Goal: Information Seeking & Learning: Understand process/instructions

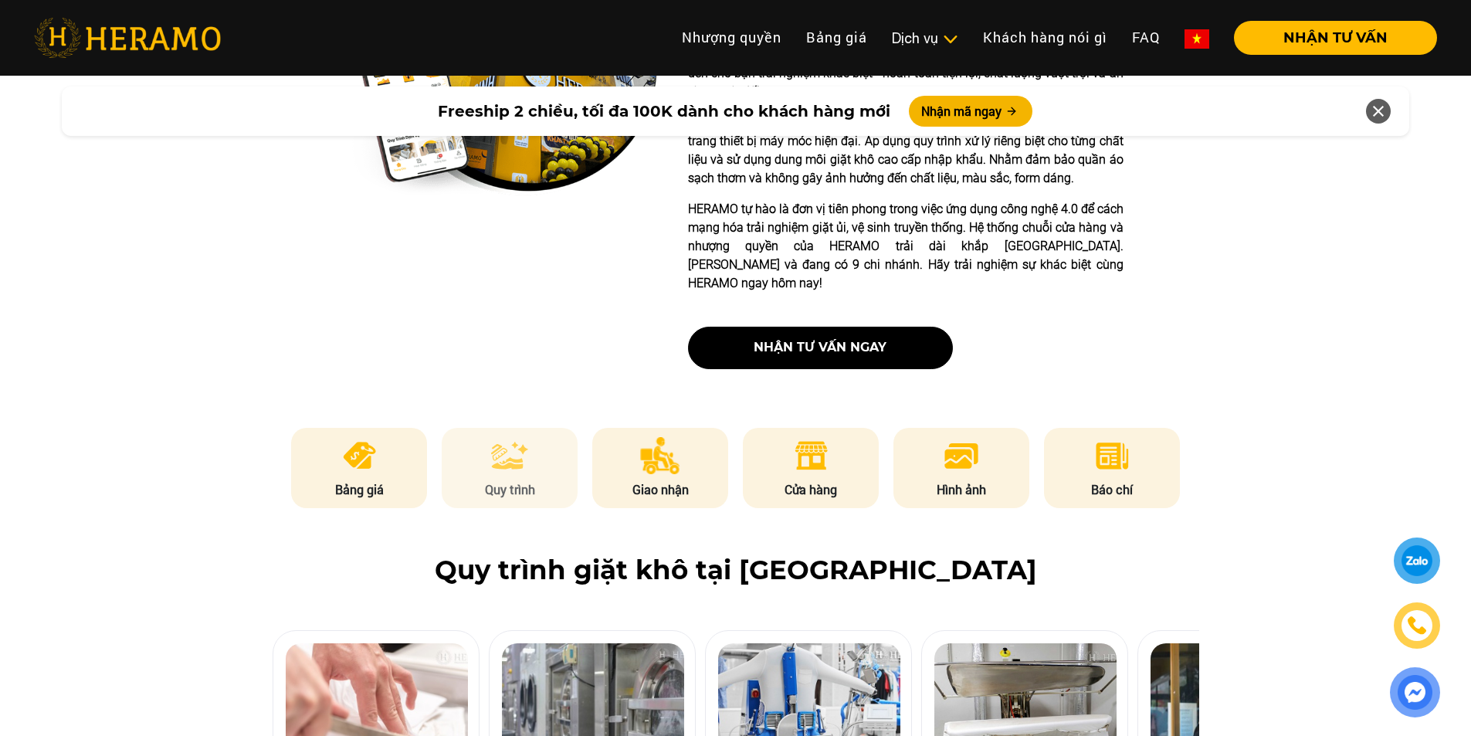
click at [515, 437] on img at bounding box center [509, 455] width 37 height 37
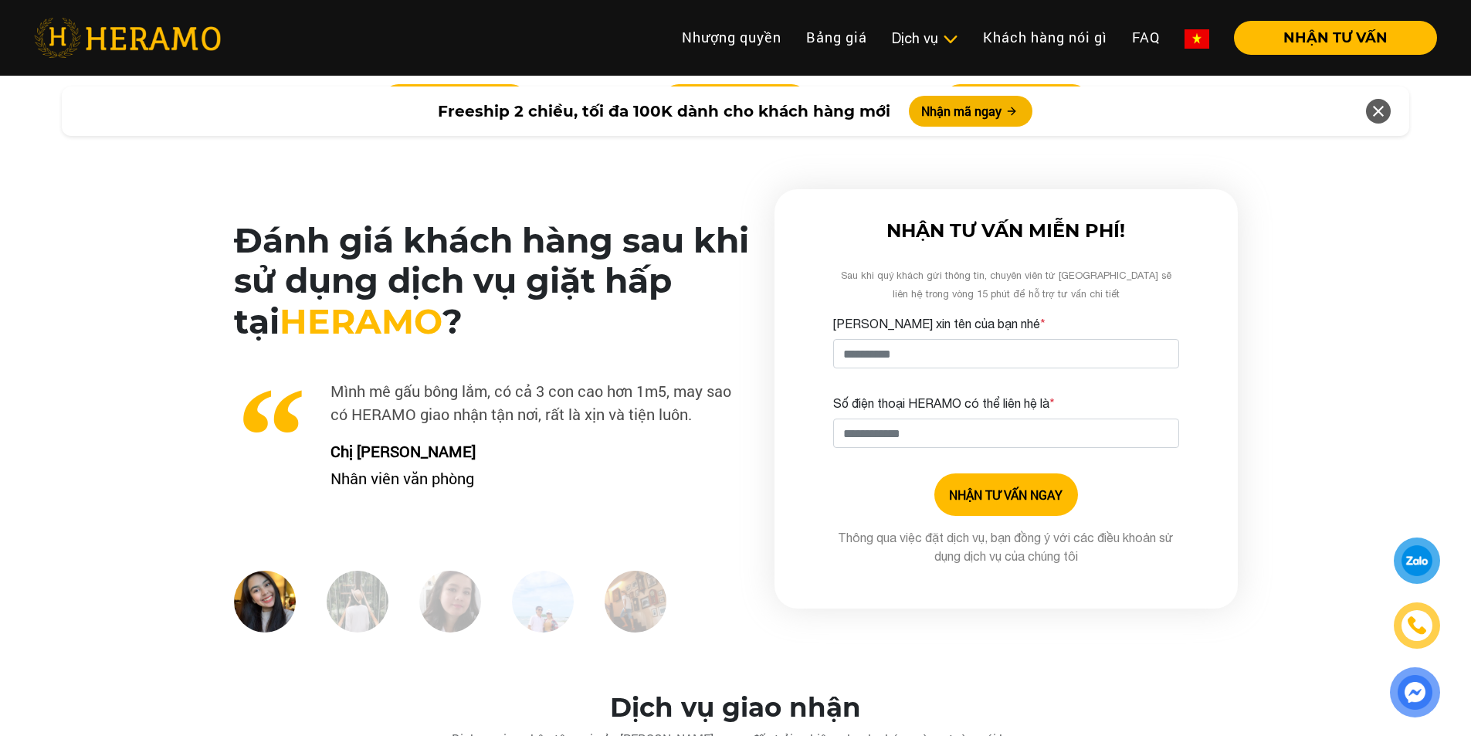
scroll to position [3734, 0]
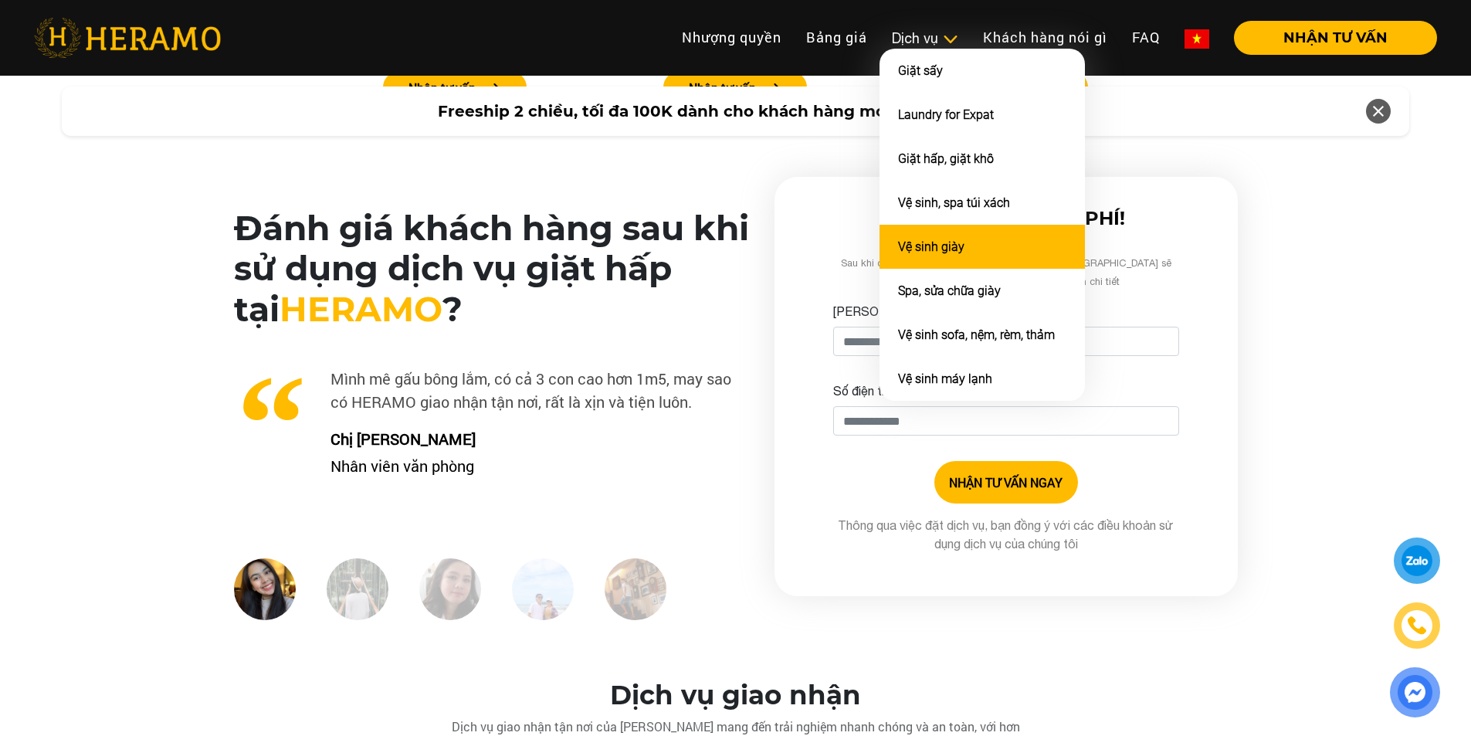
click at [916, 250] on link "Vệ sinh giày" at bounding box center [931, 246] width 66 height 15
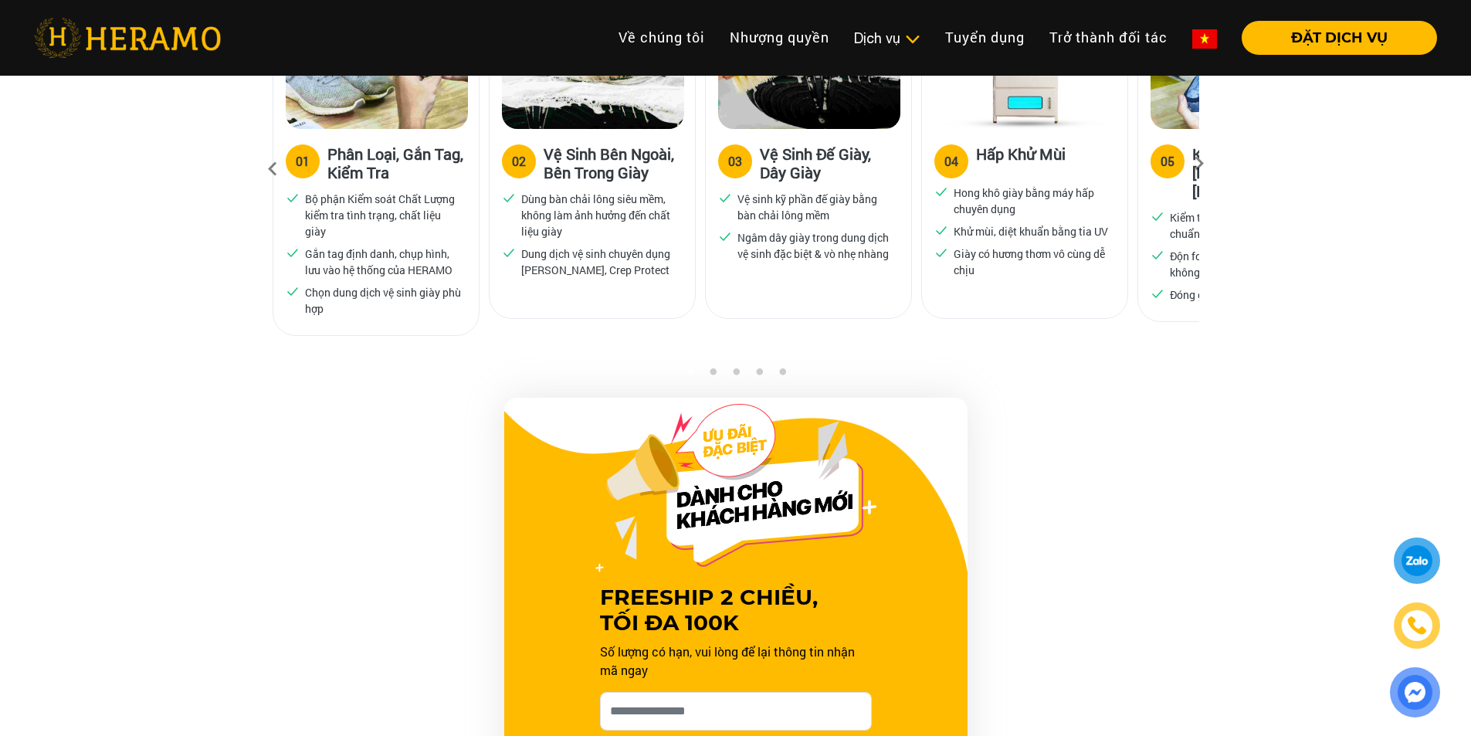
scroll to position [927, 0]
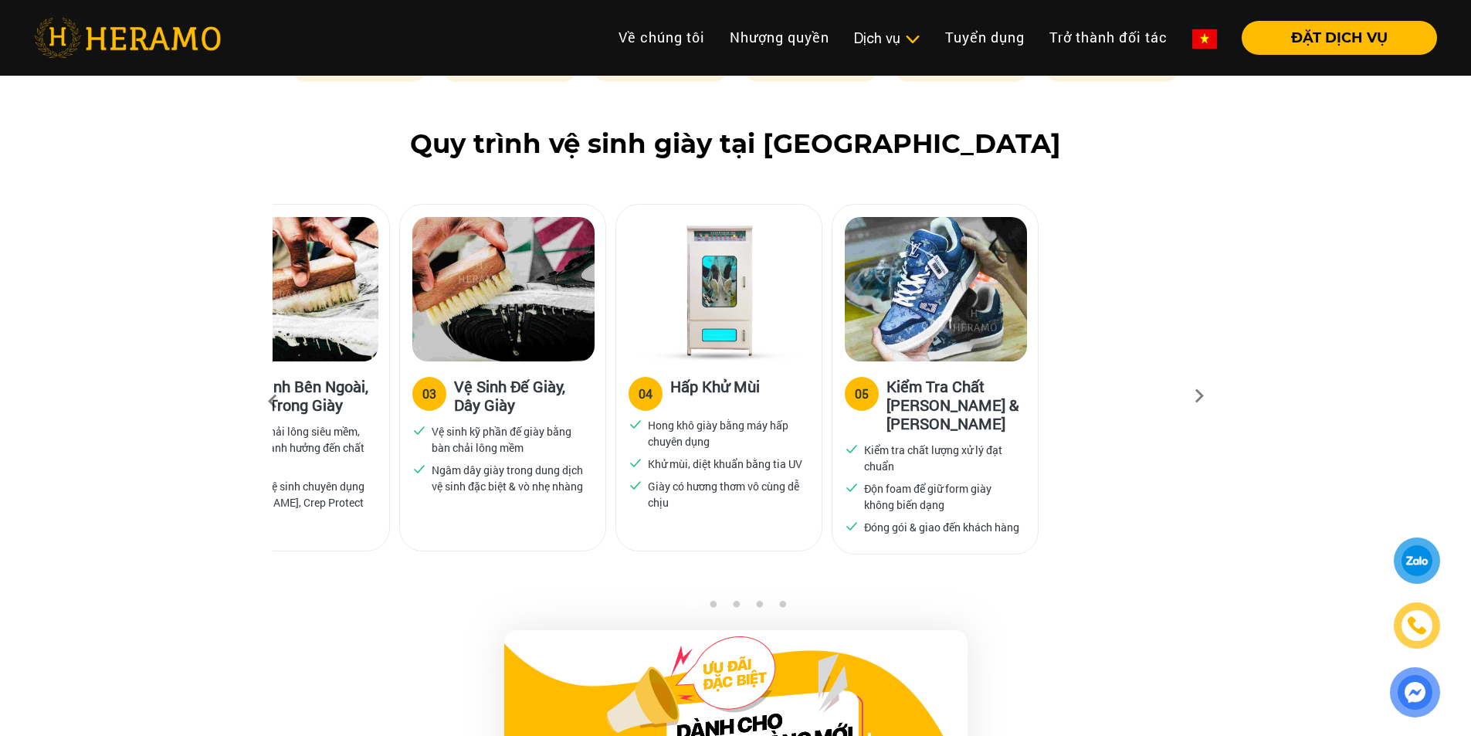
drag, startPoint x: 1102, startPoint y: 449, endPoint x: 686, endPoint y: 449, distance: 415.4
click at [686, 449] on div "04 Hấp Khử Mùi Hong khô giày bằng máy hấp chuyên dụng Khử mùi, diệt khuẩn bằng …" at bounding box center [723, 393] width 216 height 378
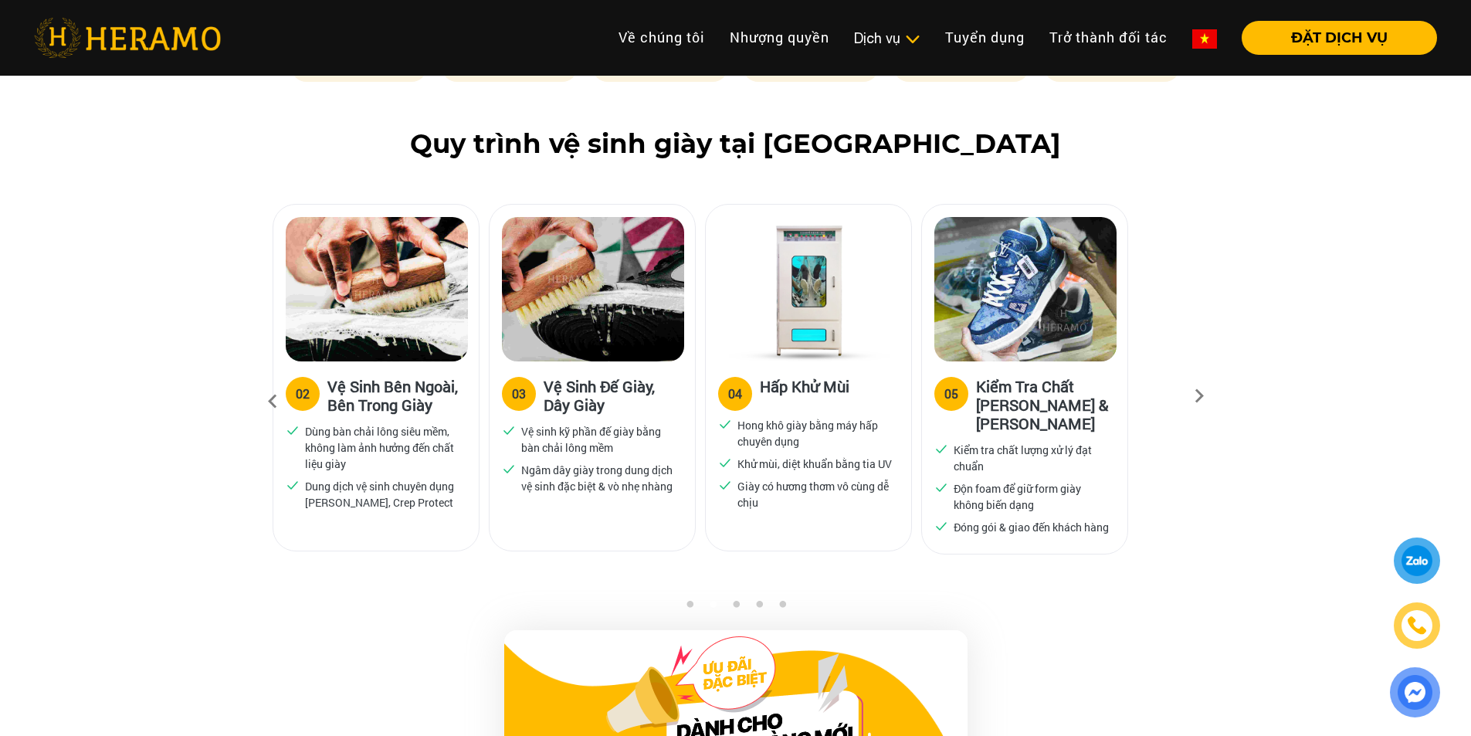
drag, startPoint x: 791, startPoint y: 486, endPoint x: 1142, endPoint y: 448, distance: 352.6
click at [899, 449] on ul "Hong khô giày bằng máy hấp chuyên dụng Khử mùi, diệt khuẩn bằng tia UV Giày có …" at bounding box center [808, 463] width 181 height 93
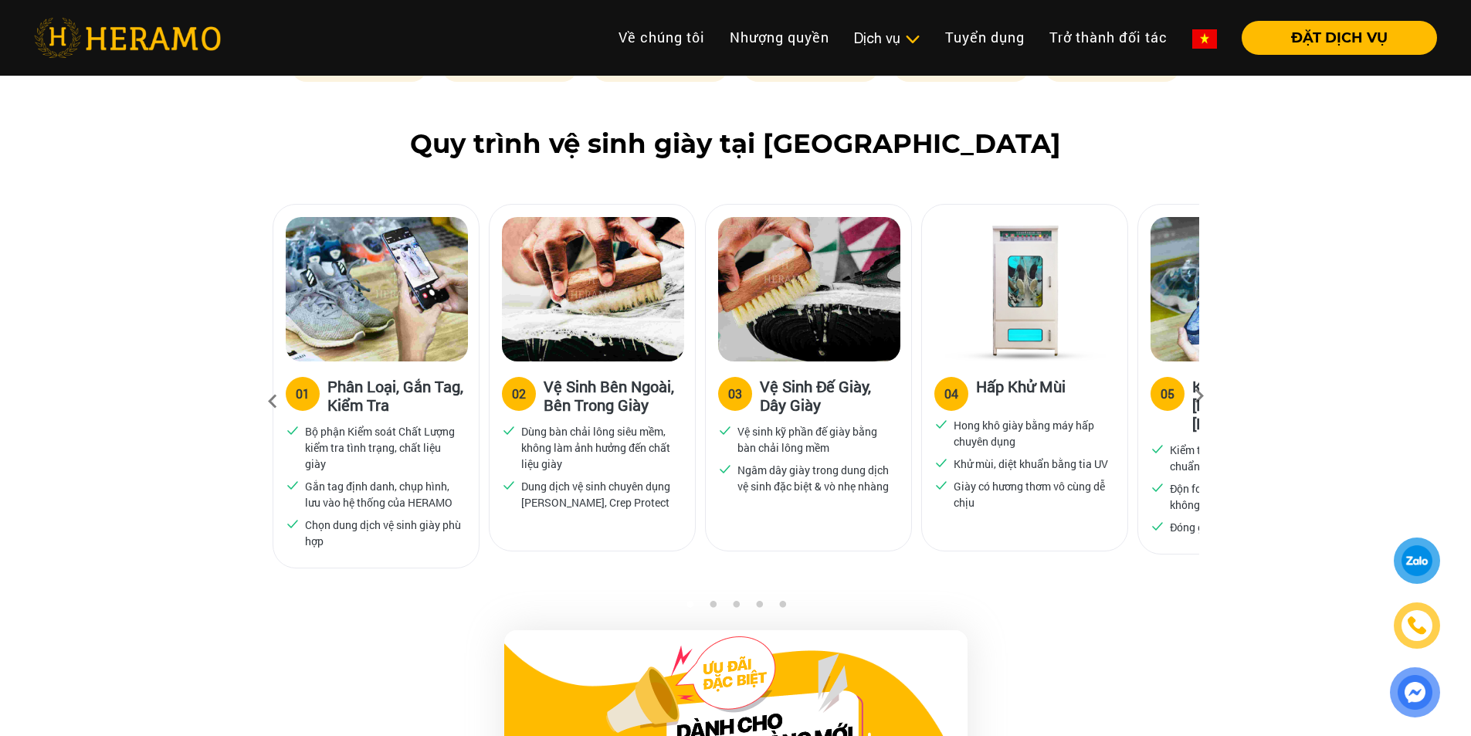
drag, startPoint x: 563, startPoint y: 442, endPoint x: 635, endPoint y: 438, distance: 72.7
click at [635, 438] on p "Dùng bàn chải lông siêu mềm, không làm ảnh hưởng đến chất liệu giày" at bounding box center [599, 447] width 156 height 49
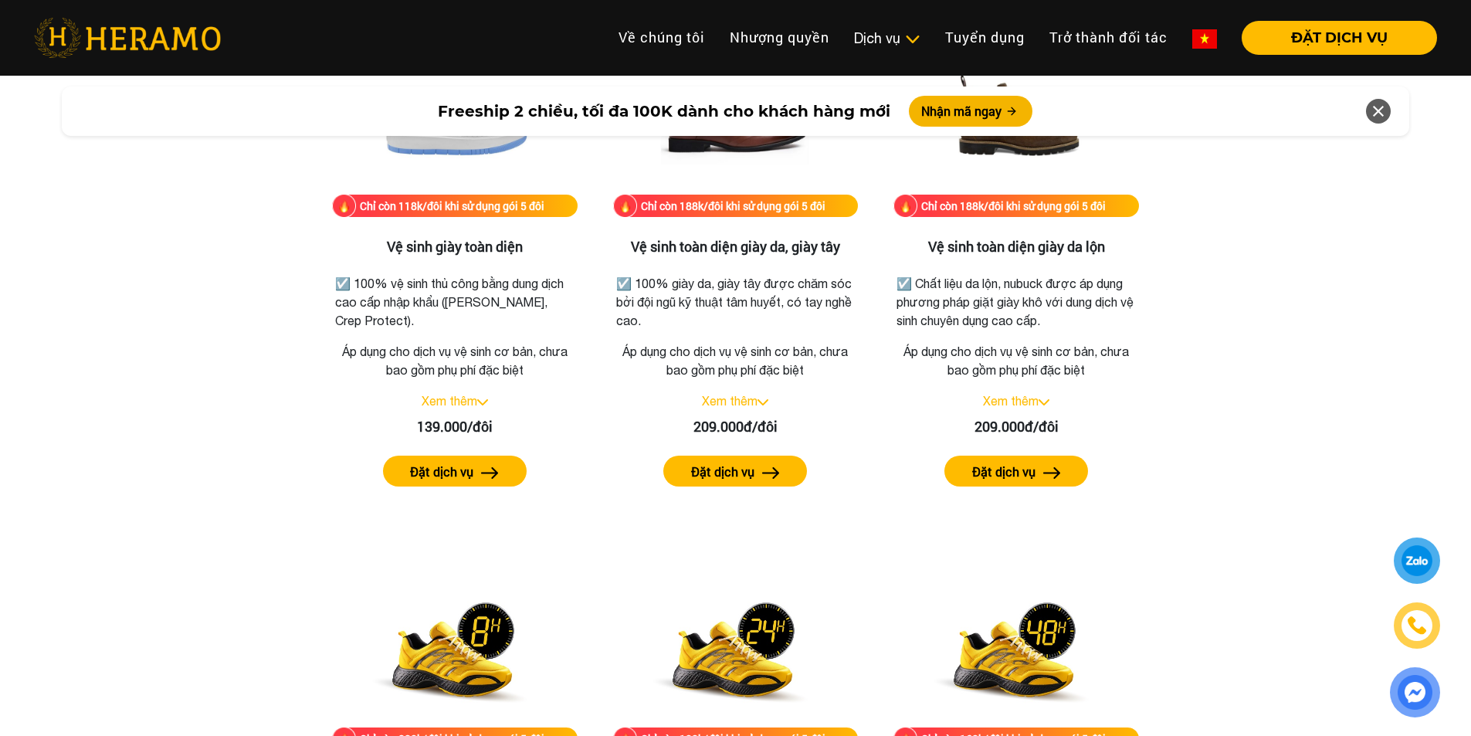
scroll to position [2161, 0]
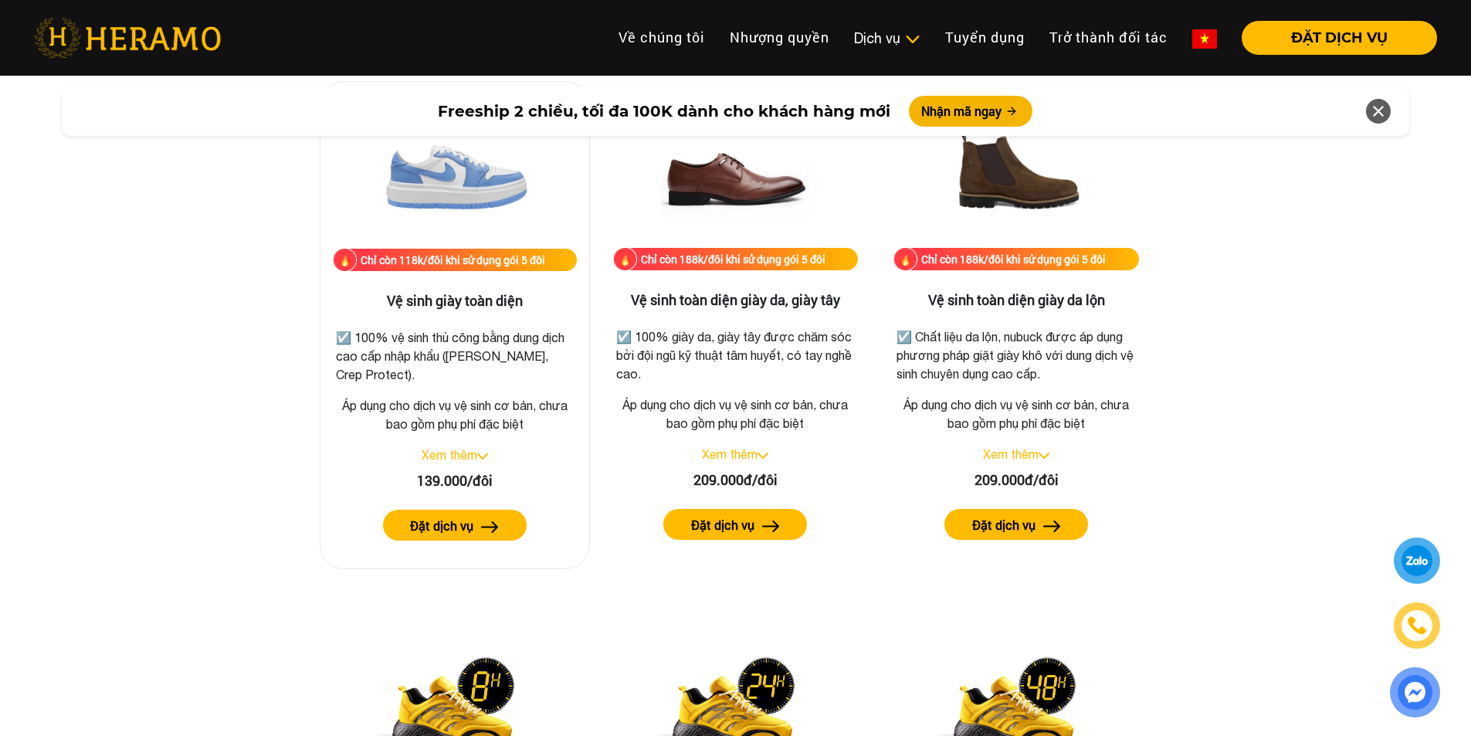
click at [456, 456] on link "Xem thêm" at bounding box center [450, 455] width 56 height 14
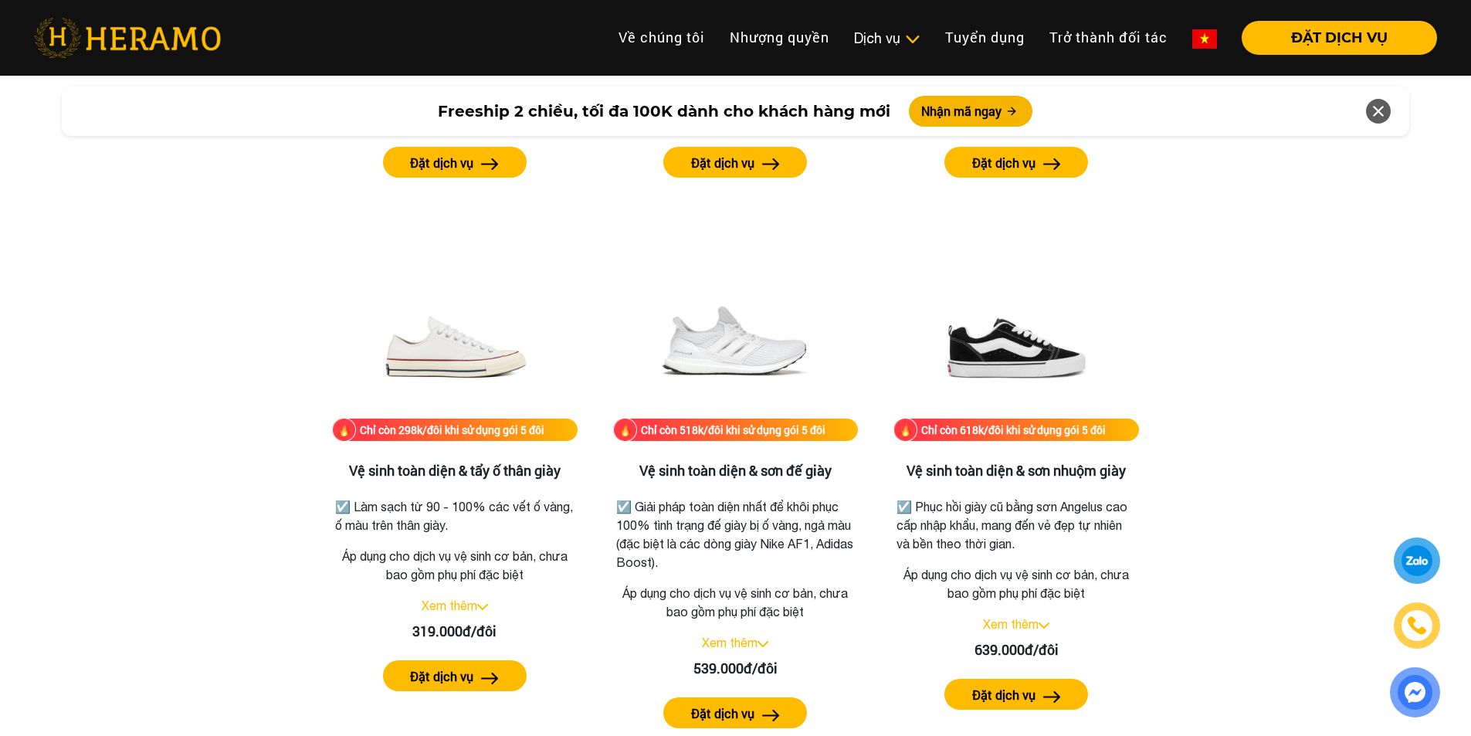
scroll to position [977, 0]
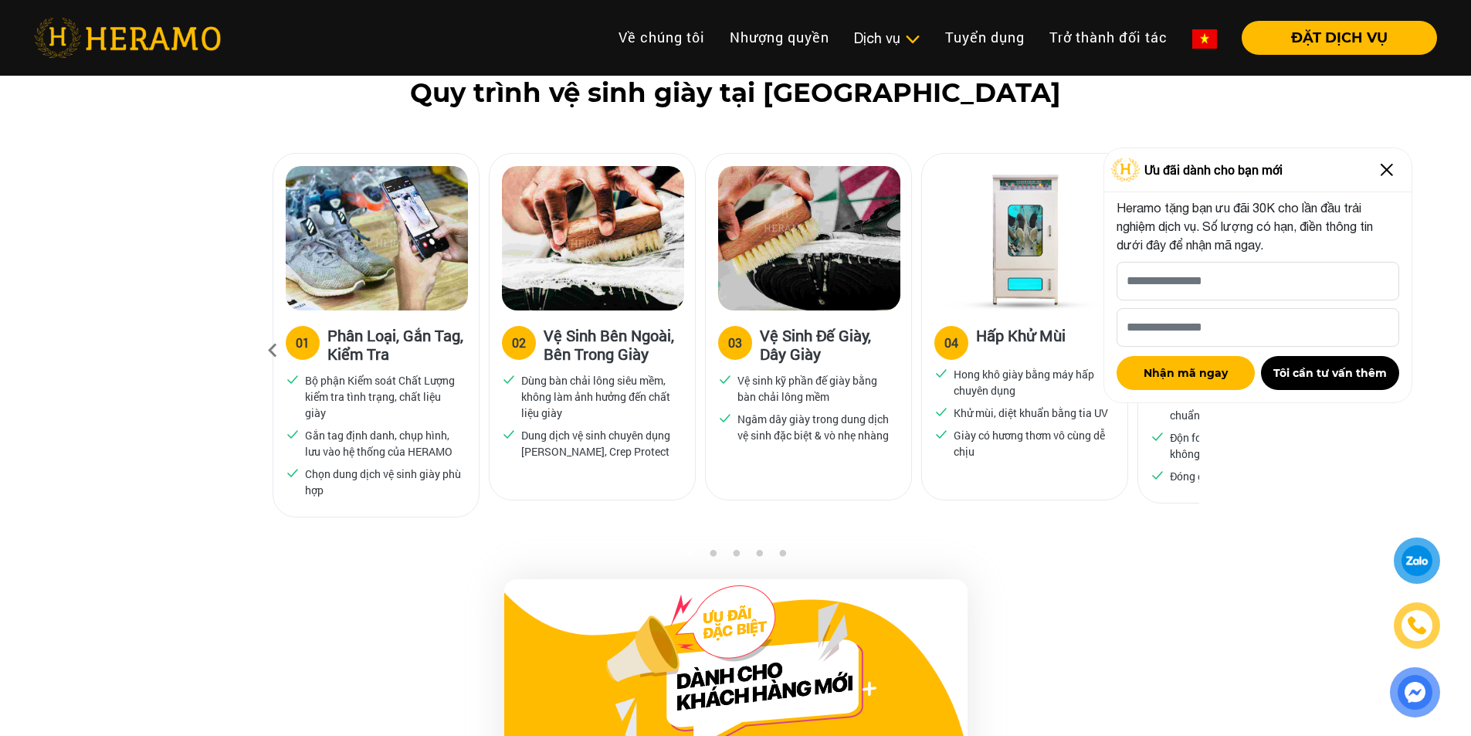
click at [1411, 562] on div at bounding box center [1416, 560] width 37 height 36
click at [1421, 709] on div at bounding box center [1415, 692] width 50 height 50
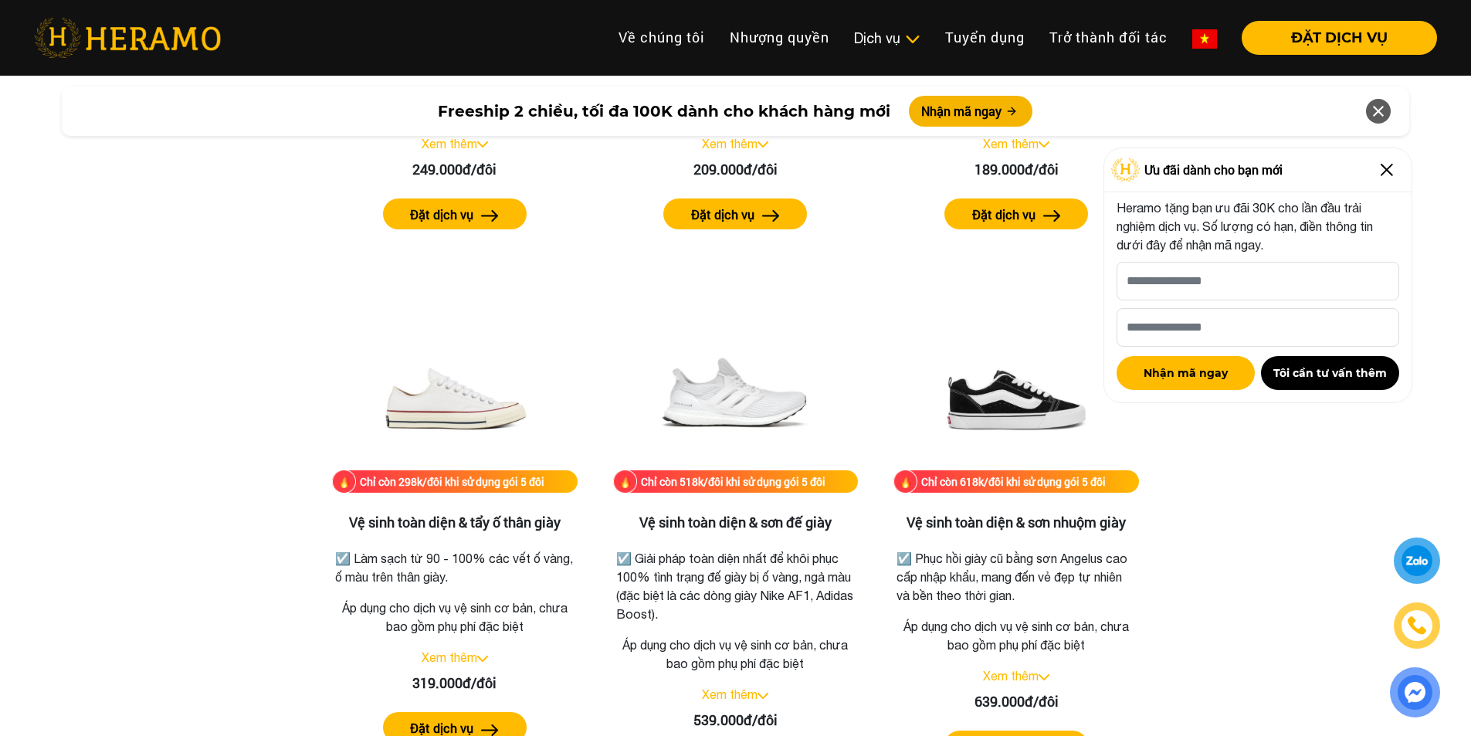
scroll to position [3294, 0]
